Goal: Information Seeking & Learning: Check status

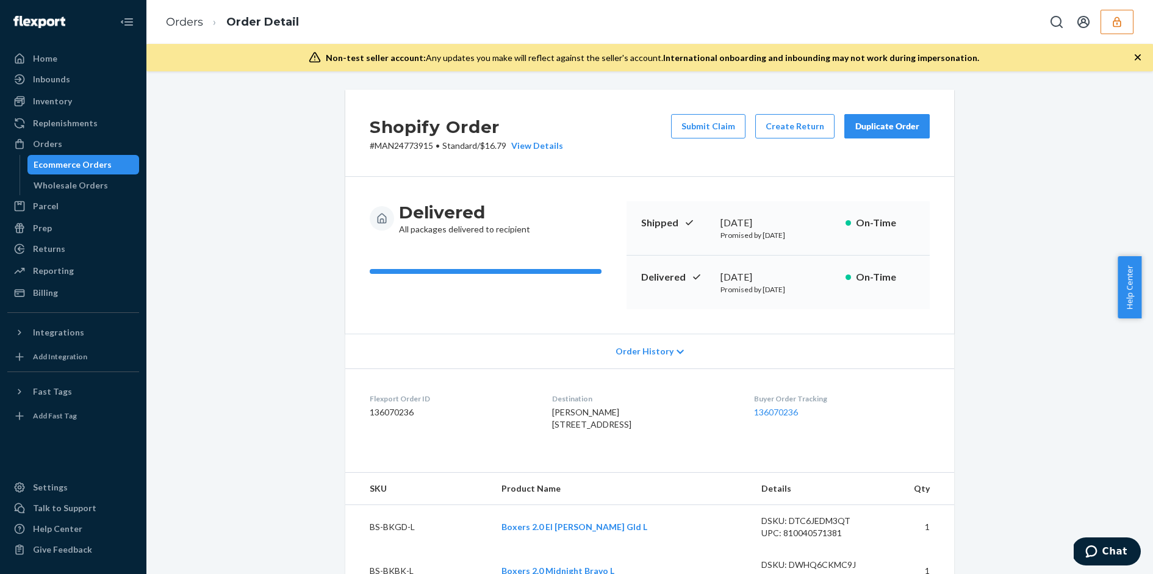
click at [1141, 54] on icon "button" at bounding box center [1137, 57] width 12 height 12
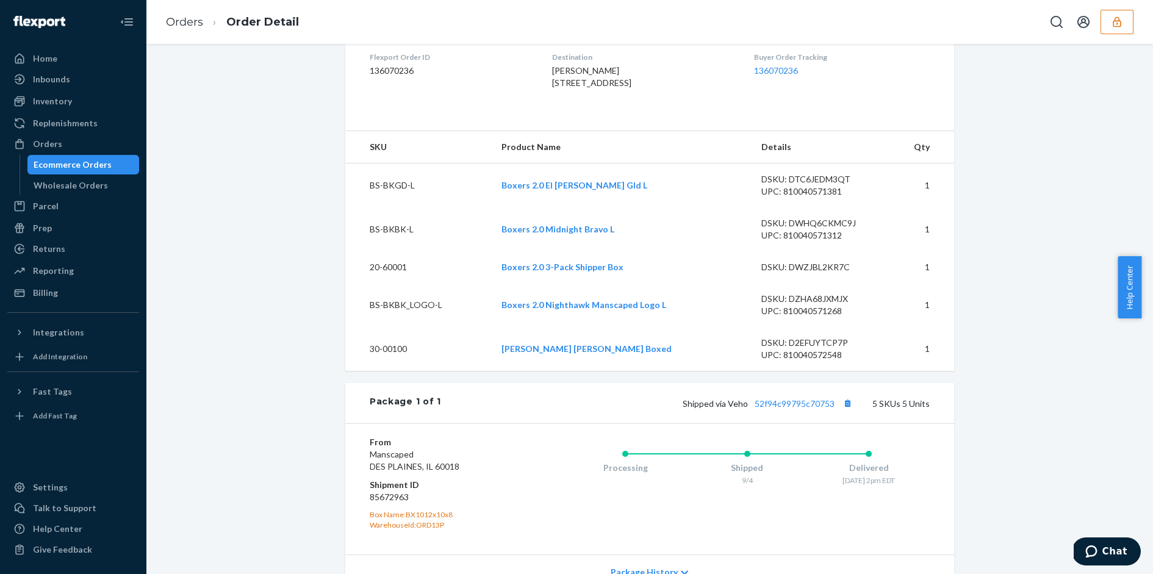
scroll to position [604, 0]
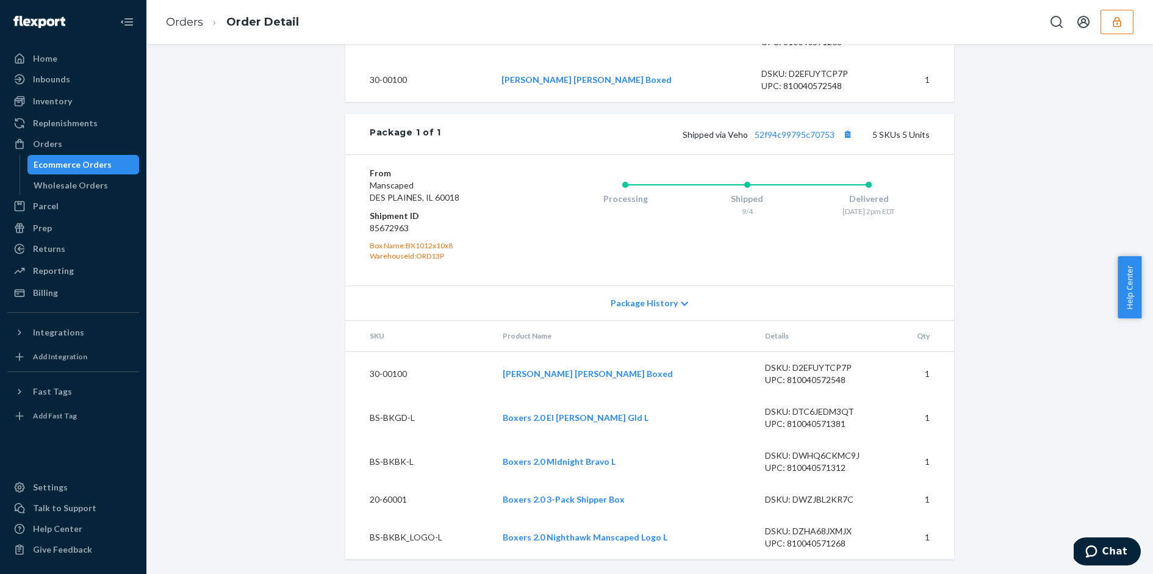
click at [373, 373] on td "30-00100" at bounding box center [419, 373] width 148 height 45
copy td "30-00100"
click at [368, 420] on td "BS-BKGD-L" at bounding box center [419, 418] width 148 height 44
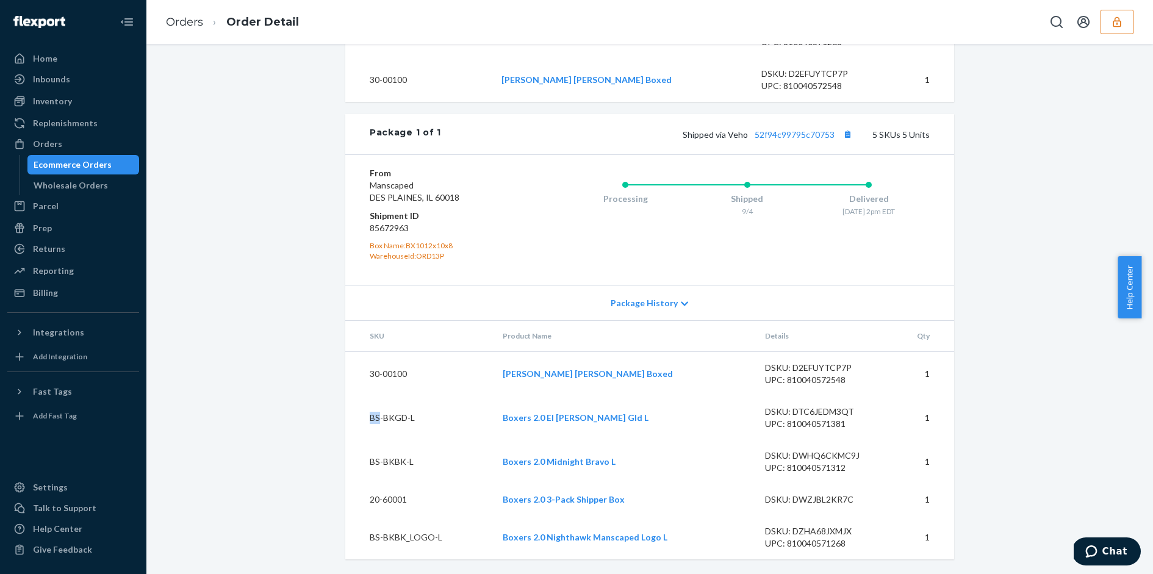
click at [368, 420] on td "BS-BKGD-L" at bounding box center [419, 418] width 148 height 44
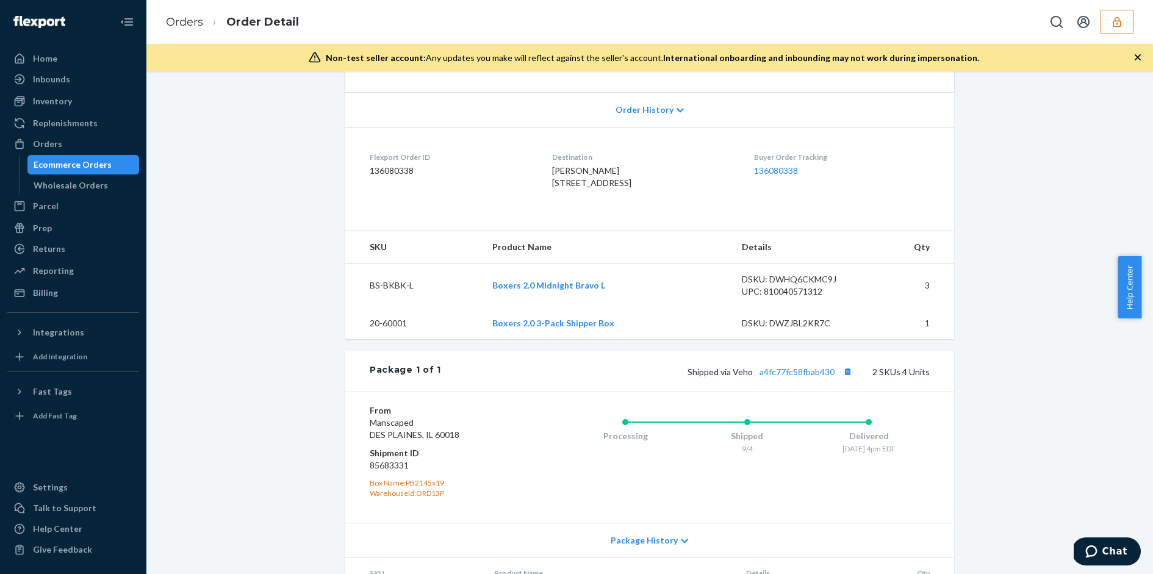
scroll to position [223, 0]
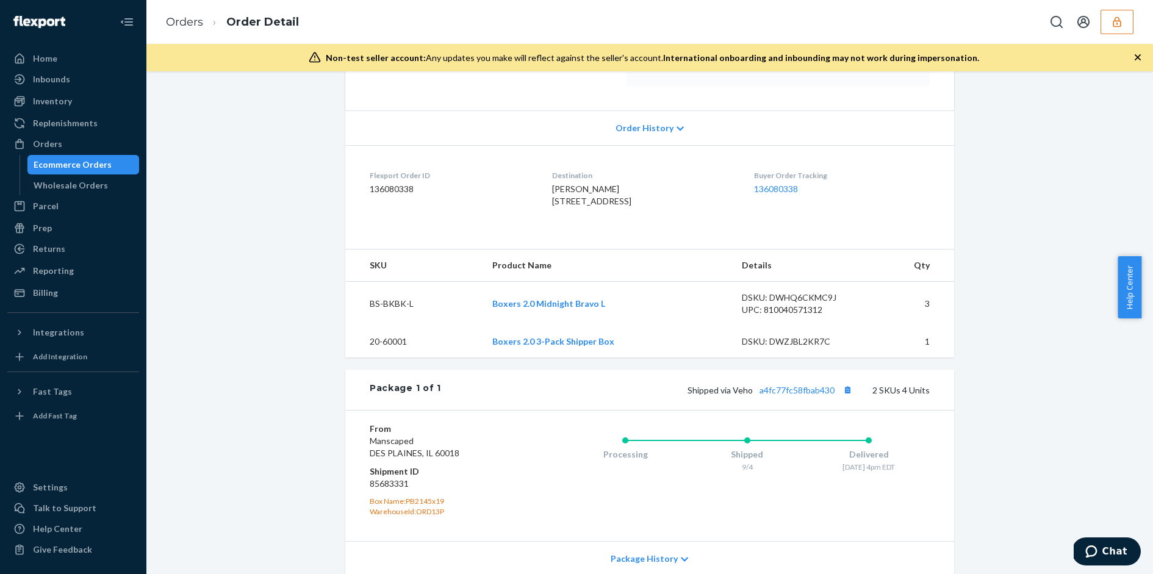
click at [377, 323] on td "BS-BKBK-L" at bounding box center [413, 304] width 137 height 45
copy td "BS-BKBK-L"
click at [399, 357] on td "20-60001" at bounding box center [413, 342] width 137 height 32
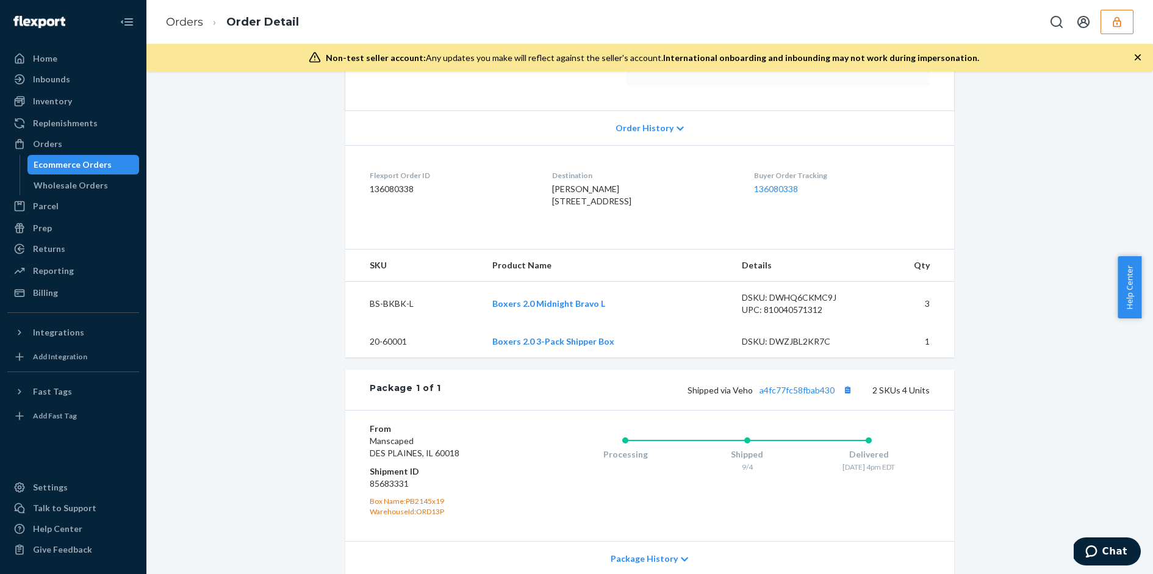
click at [399, 357] on td "20-60001" at bounding box center [413, 342] width 137 height 32
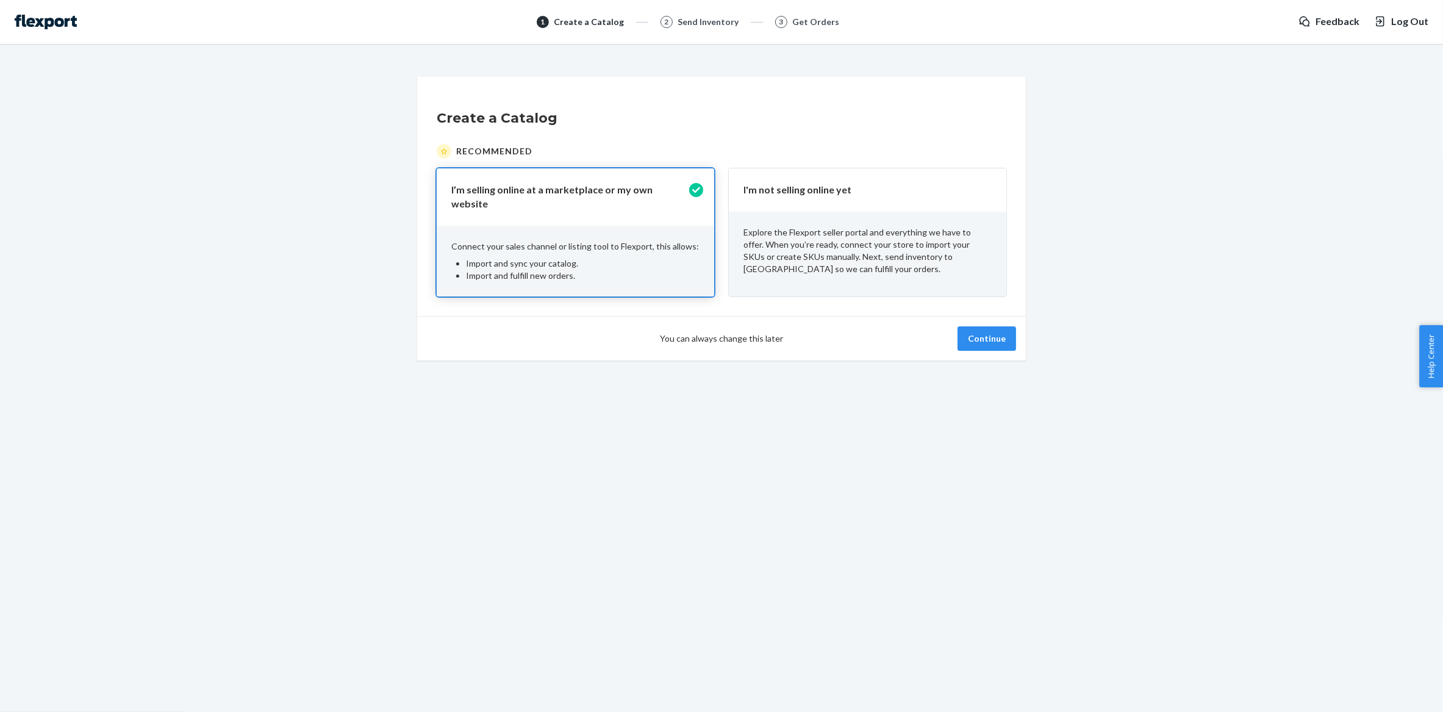
click at [878, 218] on div "Explore the Flexport seller portal and everything we have to offer. When you’re…" at bounding box center [868, 251] width 278 height 78
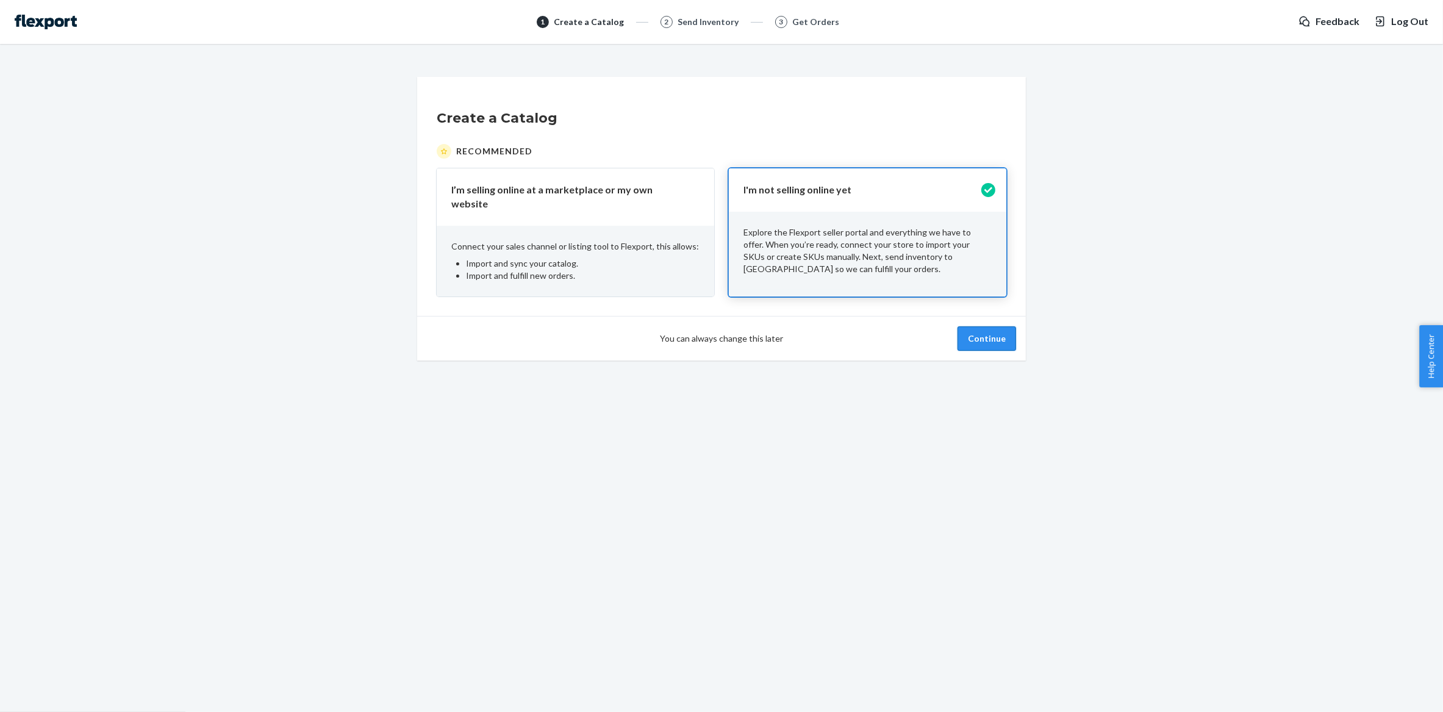
click at [987, 326] on button "Continue" at bounding box center [987, 338] width 59 height 24
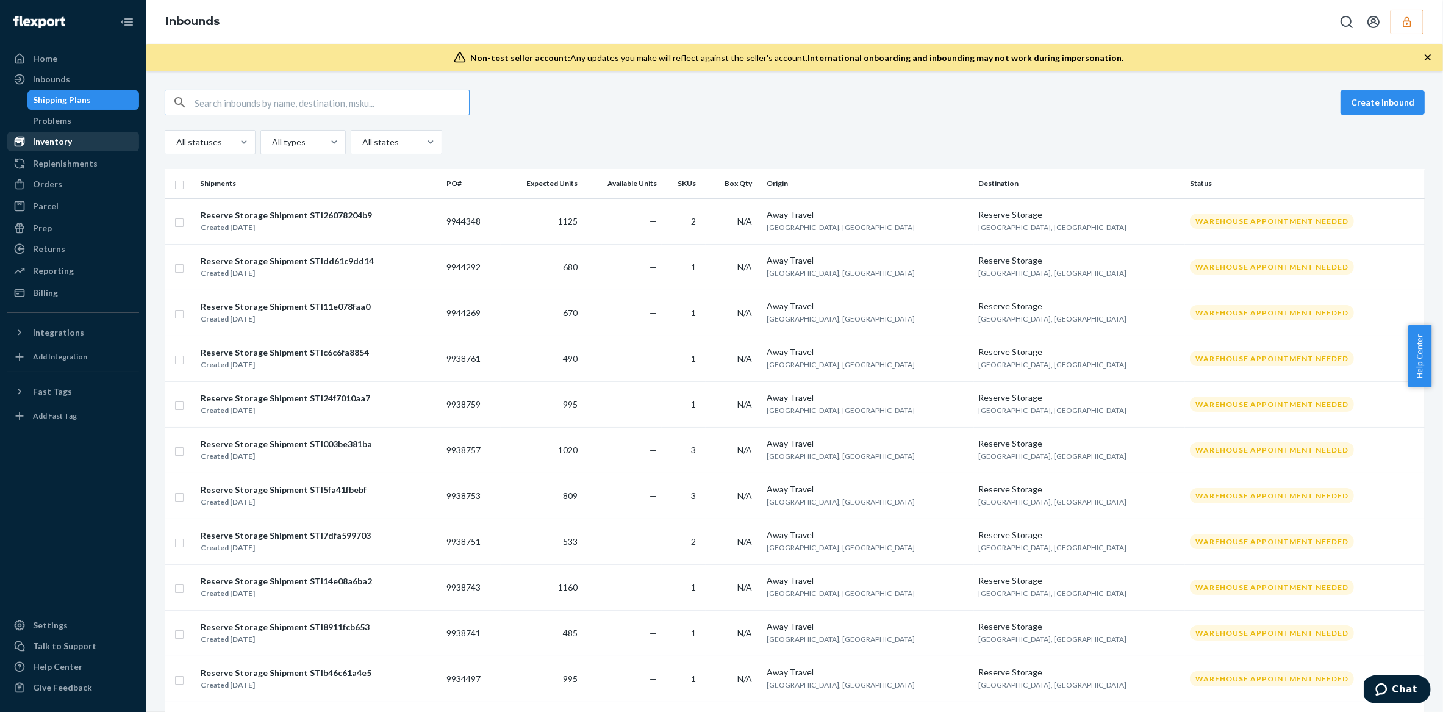
click at [70, 140] on div "Inventory" at bounding box center [52, 141] width 39 height 12
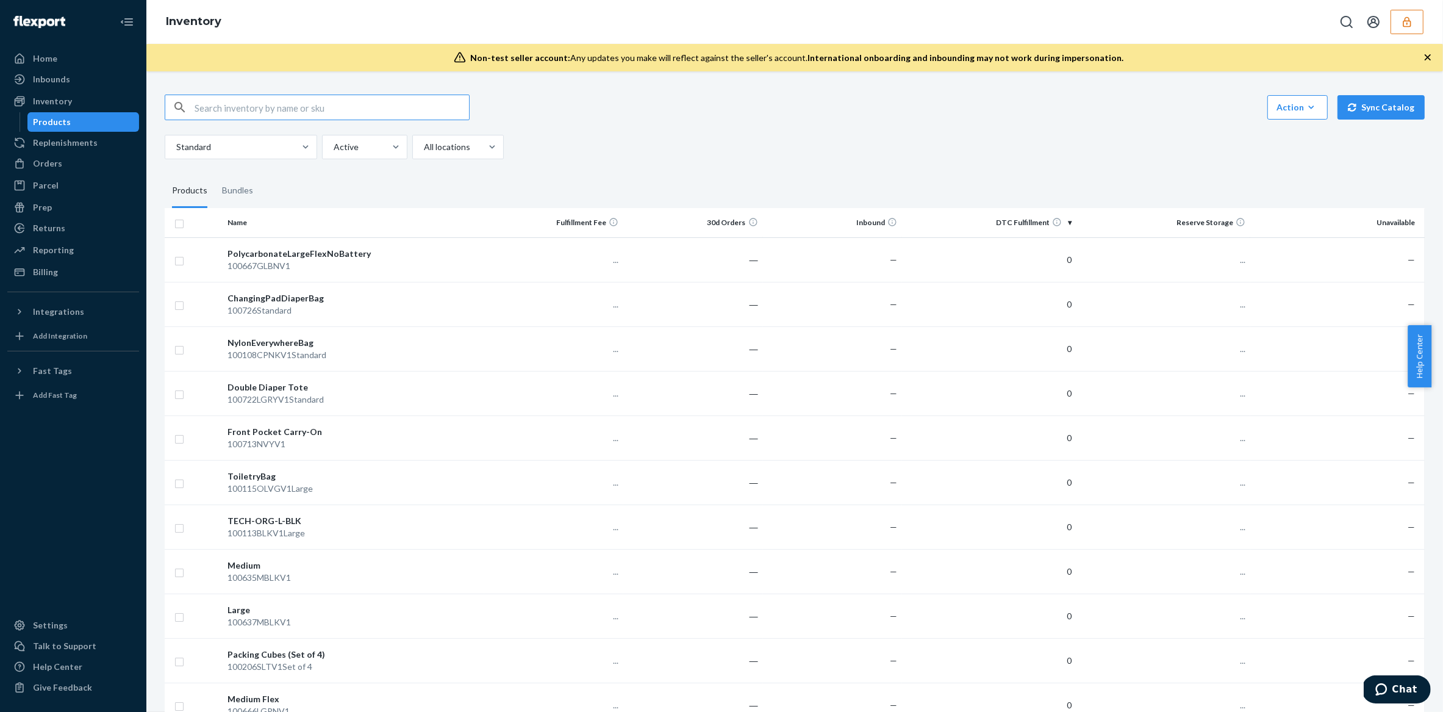
click at [263, 104] on input "text" at bounding box center [332, 107] width 274 height 24
type input "BS-BKBK-L"
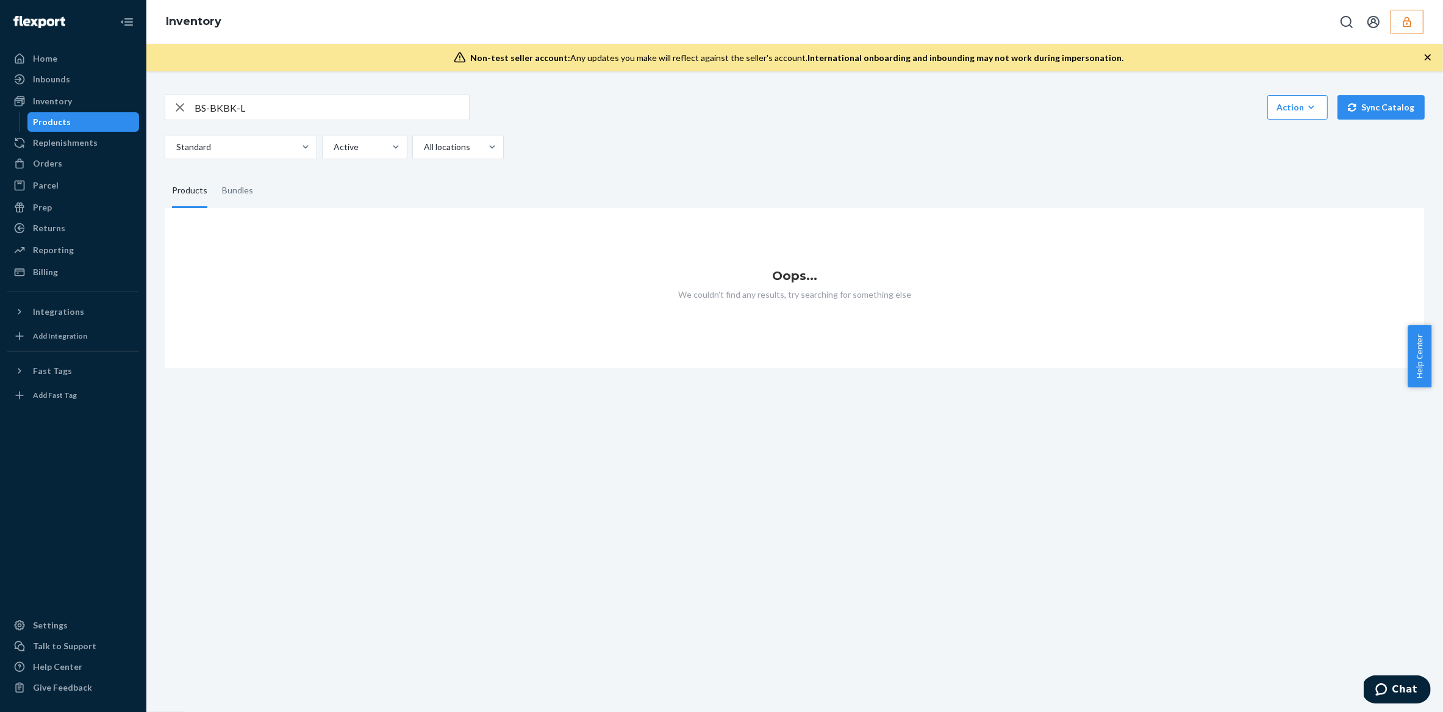
click at [1405, 22] on icon "button" at bounding box center [1407, 22] width 12 height 12
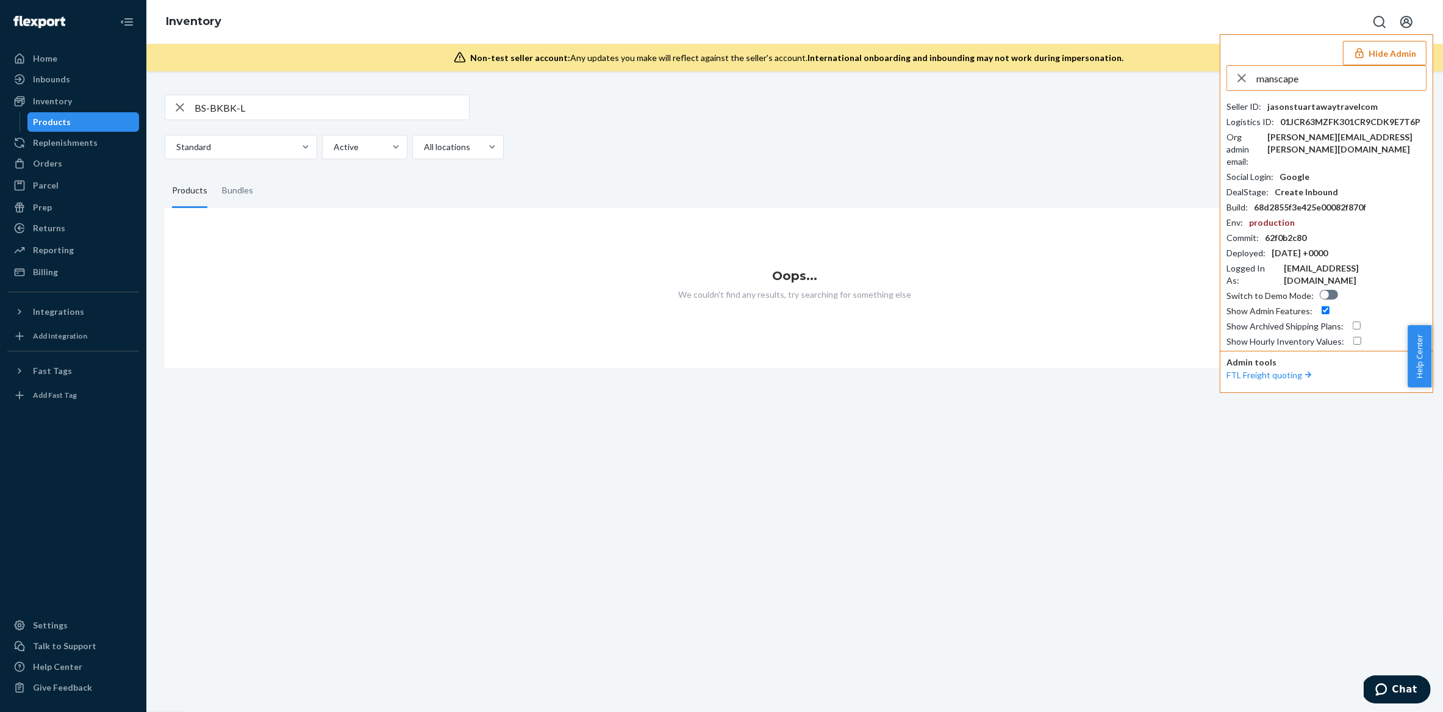
type input "manscaped"
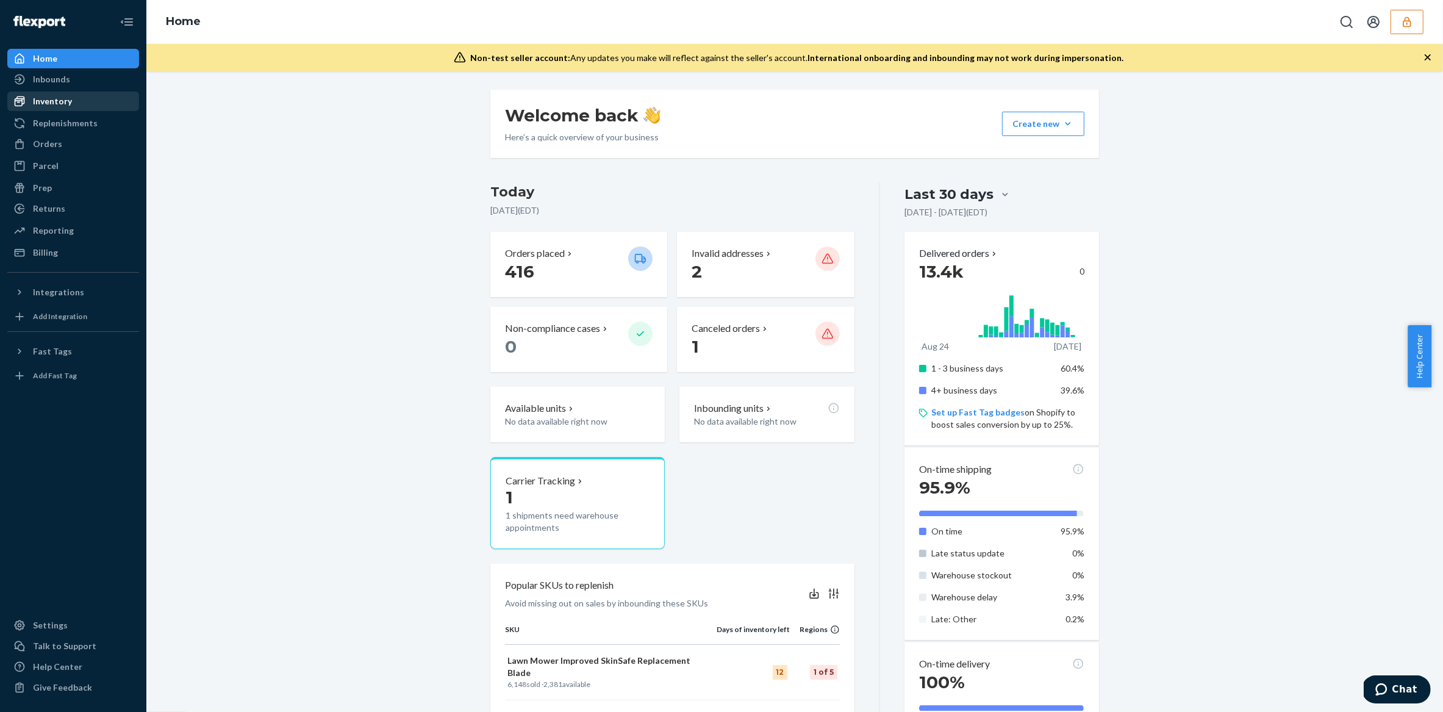
click at [93, 110] on div "Inventory" at bounding box center [73, 101] width 129 height 17
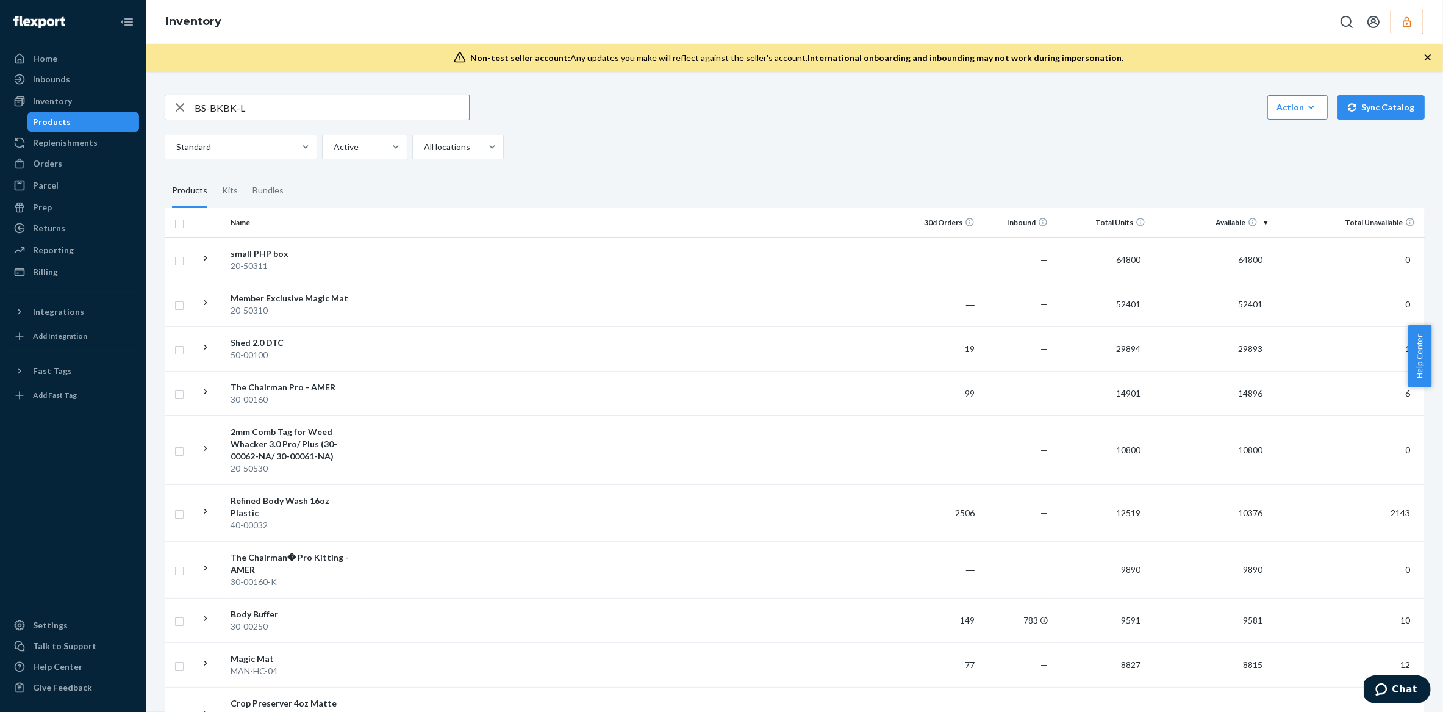
type input "BS-BKBK-L"
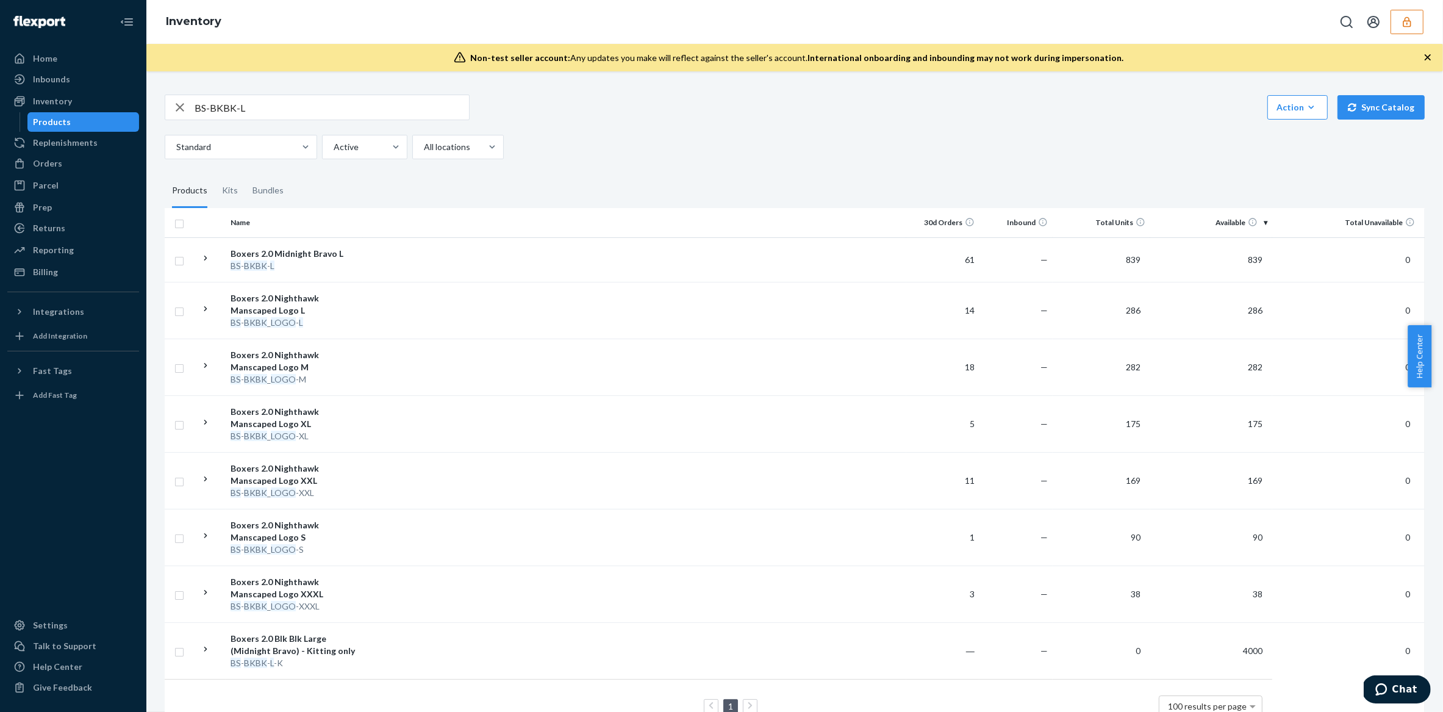
click at [575, 181] on fieldset "Products Kits Bundles" at bounding box center [795, 191] width 1260 height 34
click at [361, 260] on td "Boxers 2.0 Midnight Bravo L BS - BKBK - L" at bounding box center [294, 259] width 137 height 45
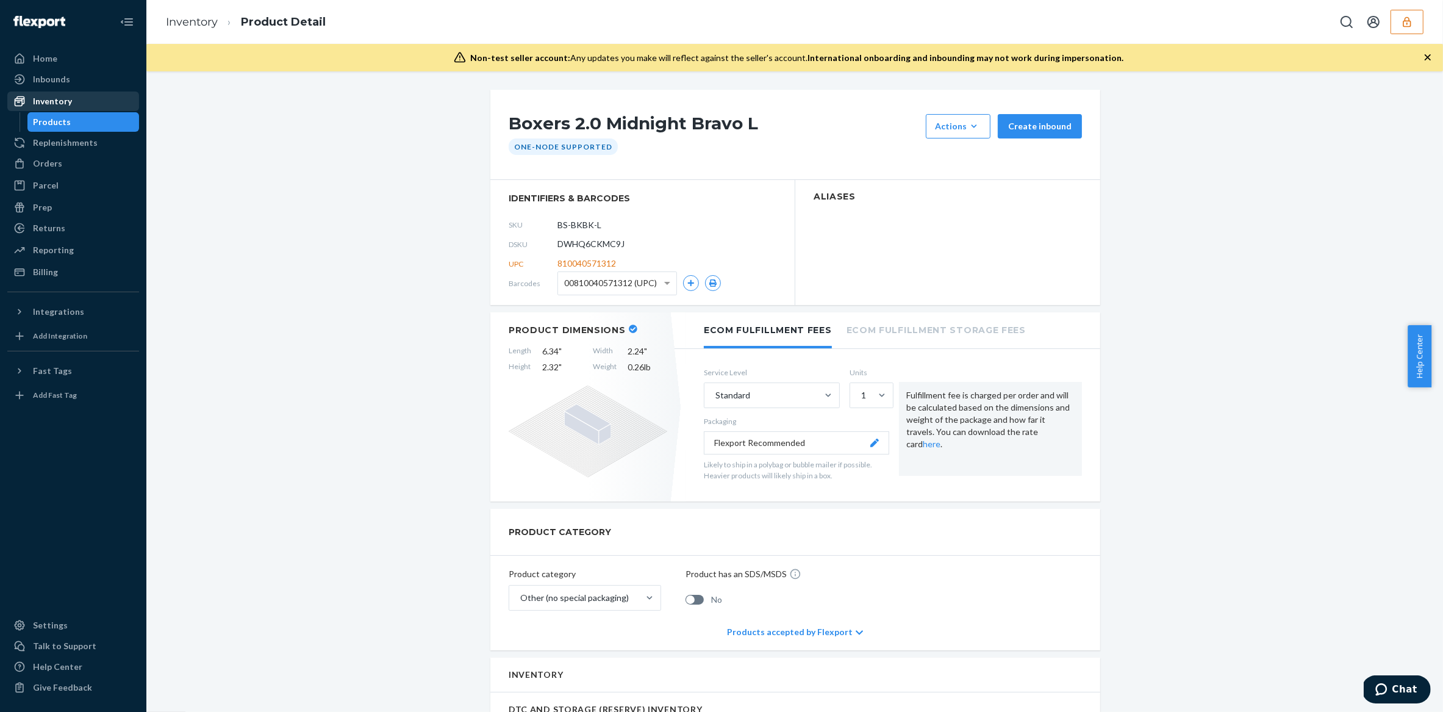
click at [60, 104] on div "Inventory" at bounding box center [52, 101] width 39 height 12
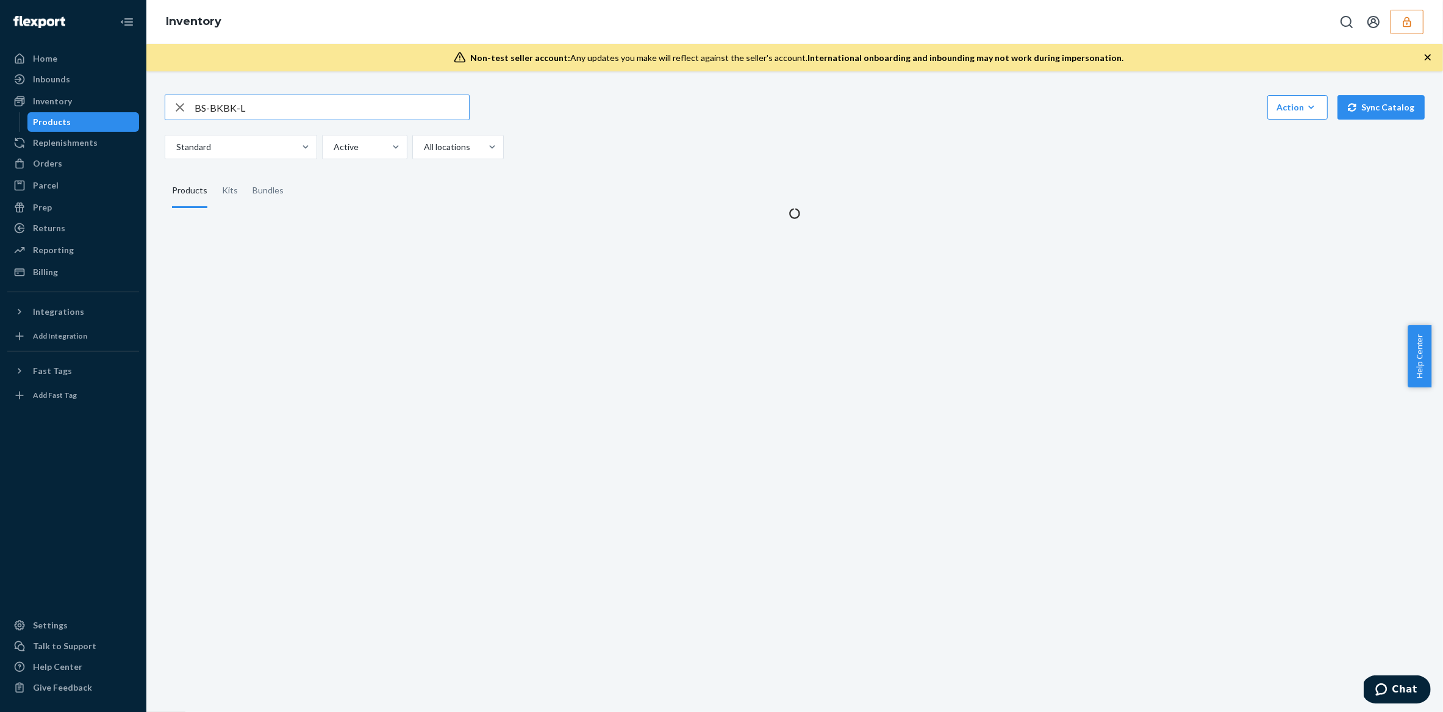
click at [288, 98] on input "BS-BKBK-L" at bounding box center [332, 107] width 274 height 24
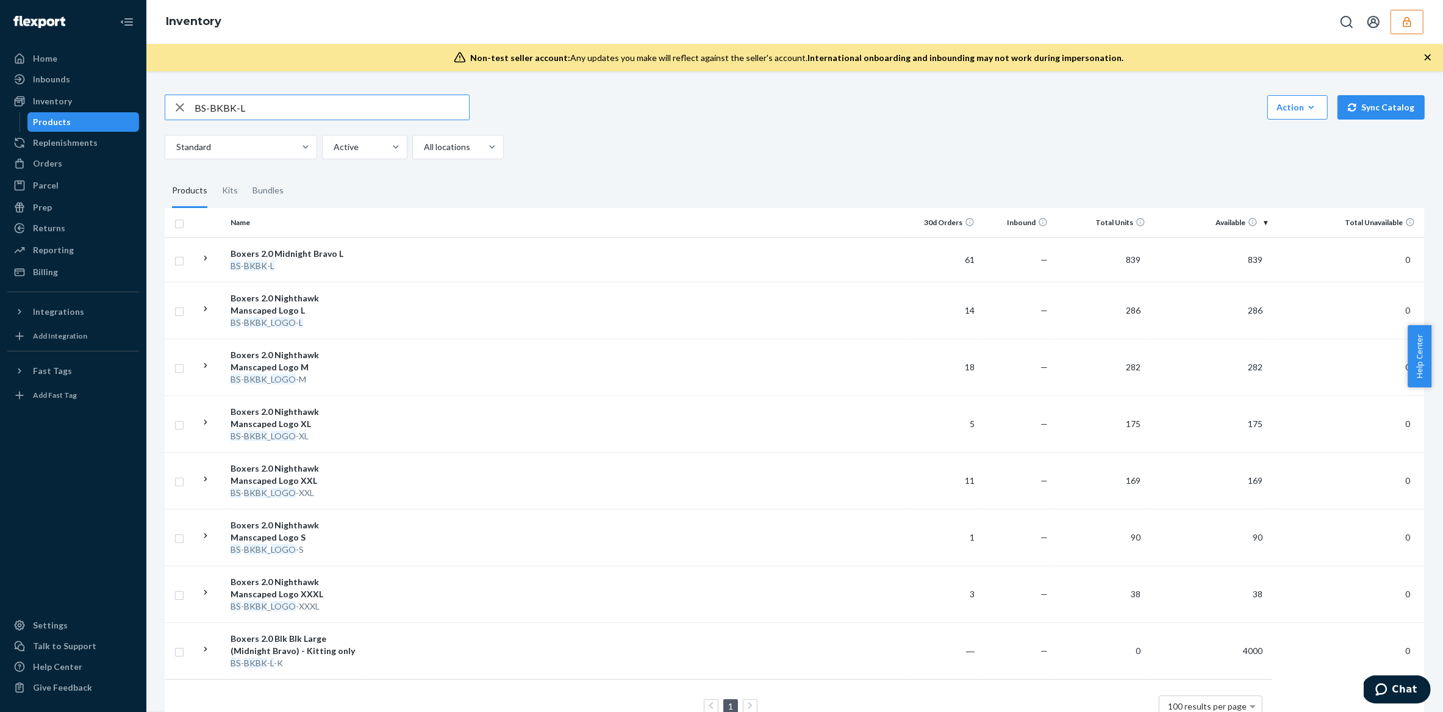
click at [288, 98] on input "BS-BKBK-L" at bounding box center [332, 107] width 274 height 24
type input "30-00100"
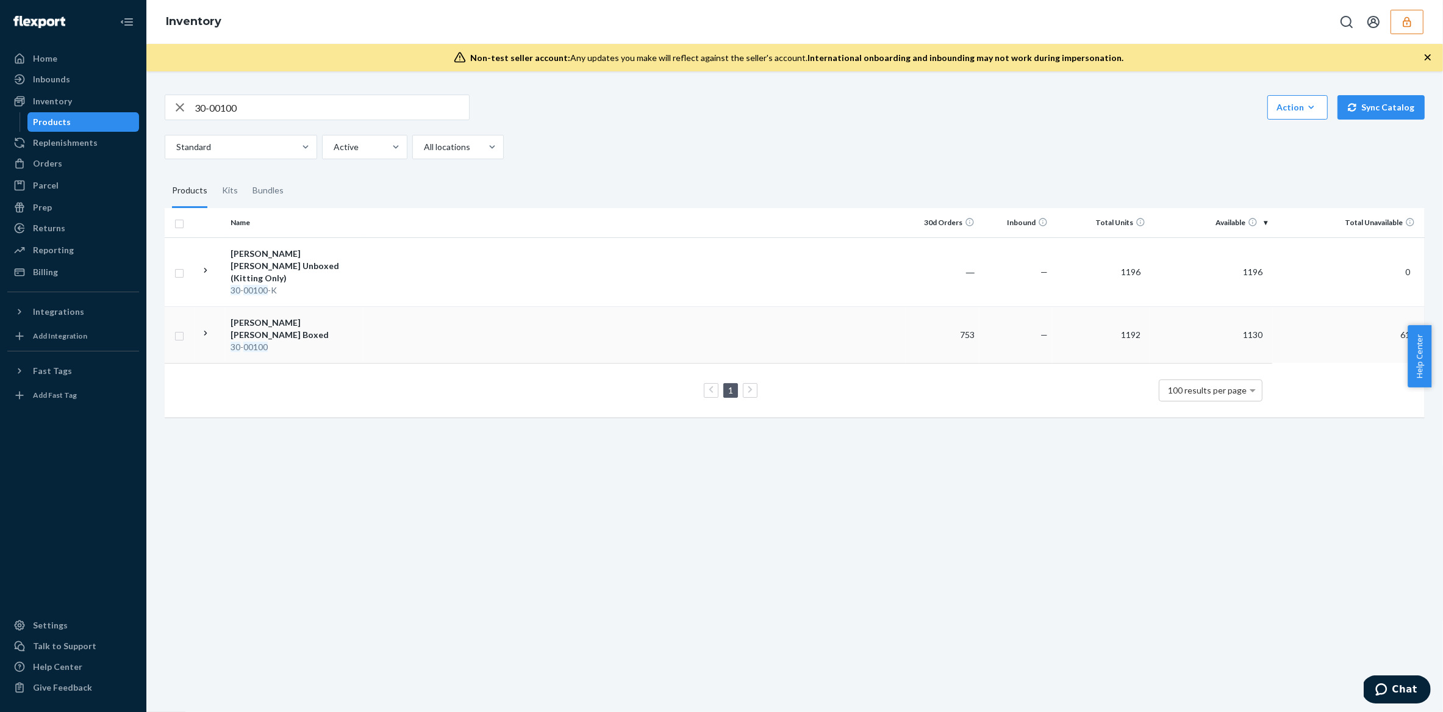
click at [301, 317] on div "Beard Hedger Boxed" at bounding box center [294, 329] width 127 height 24
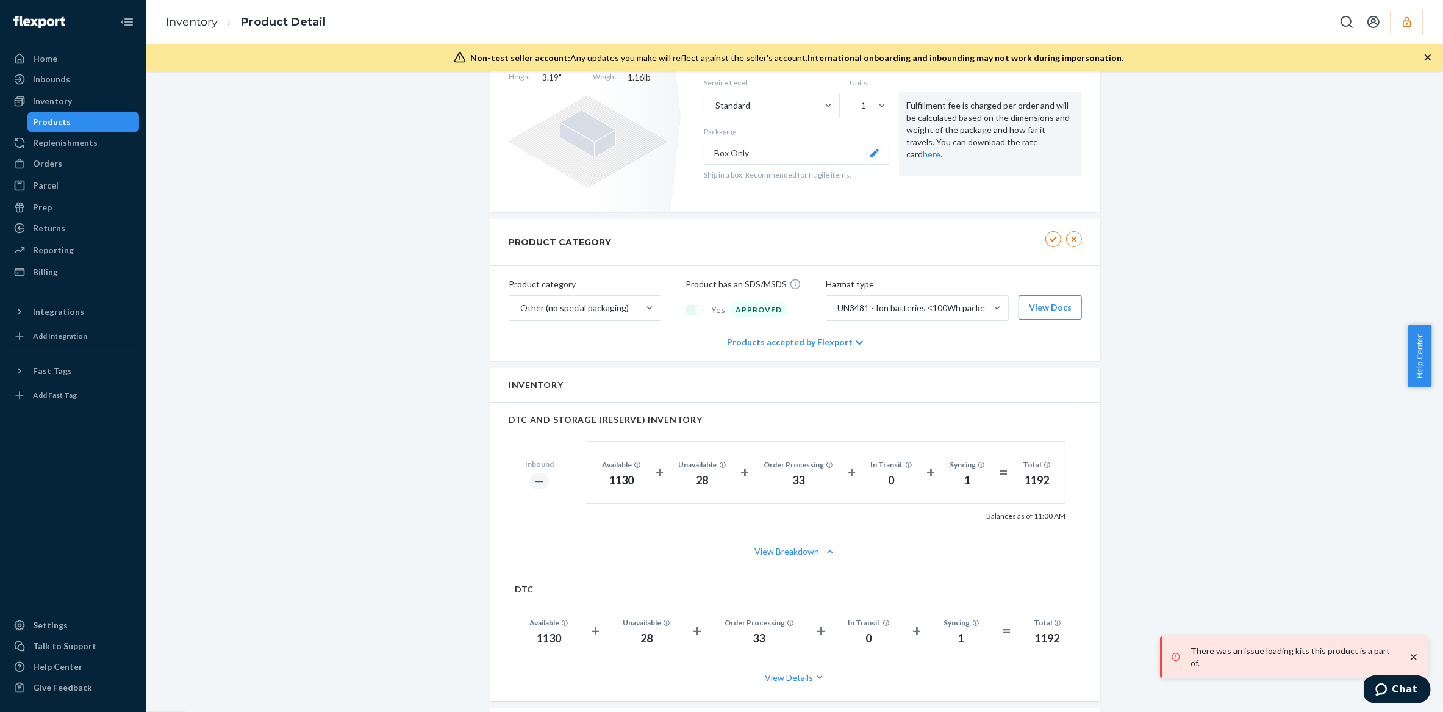
scroll to position [288, 0]
